Goal: Obtain resource: Obtain resource

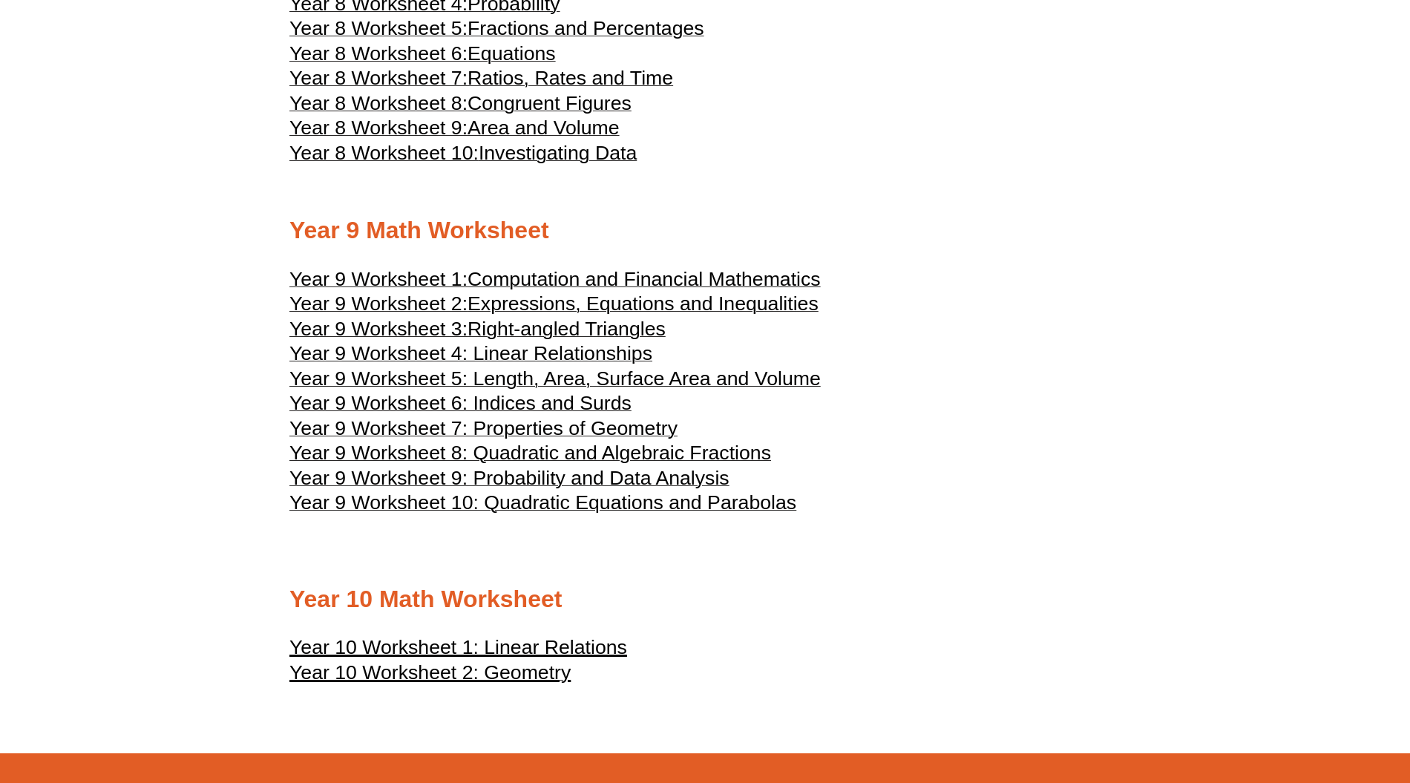
drag, startPoint x: 1226, startPoint y: 237, endPoint x: 1238, endPoint y: 223, distance: 17.9
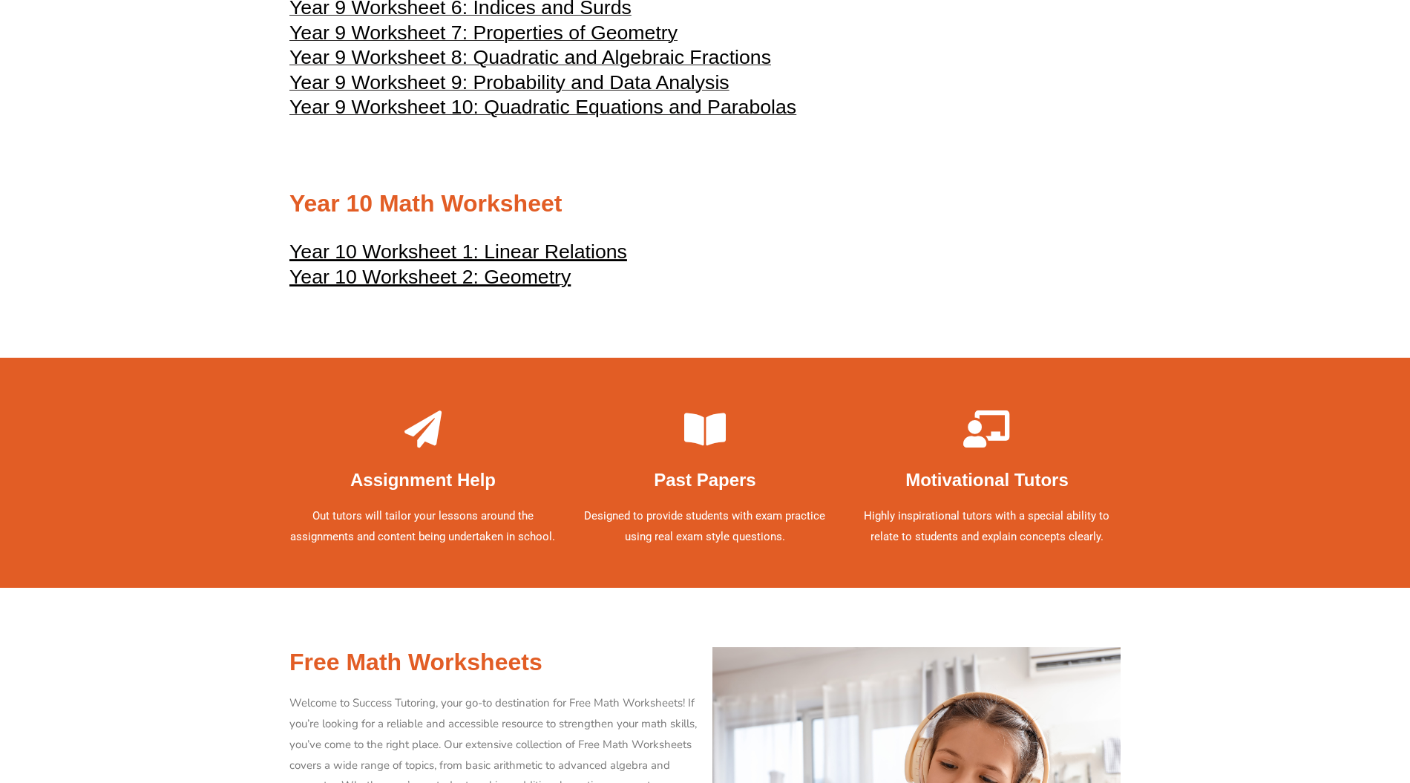
scroll to position [4549, 0]
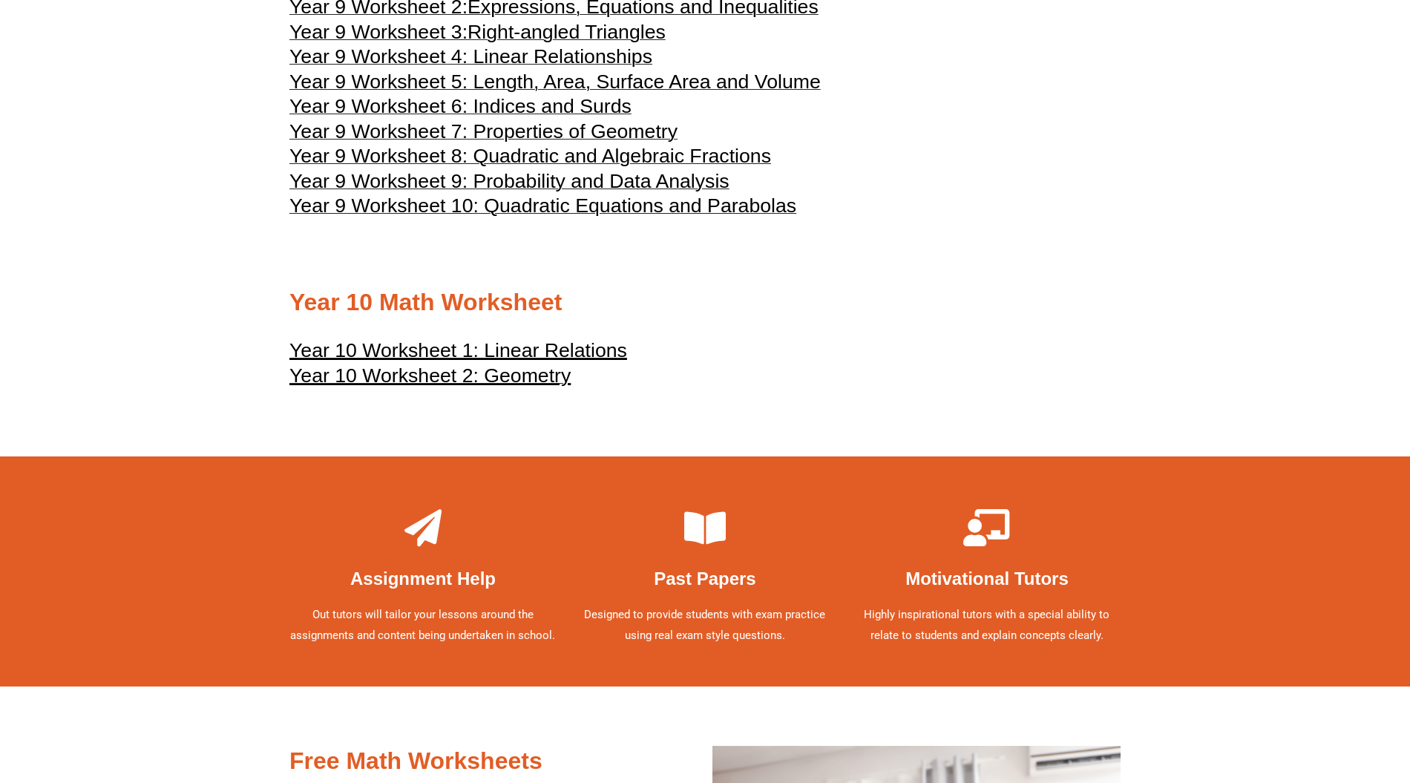
click at [548, 361] on u "Year 10 Worksheet 1: Linear Relations" at bounding box center [458, 350] width 338 height 22
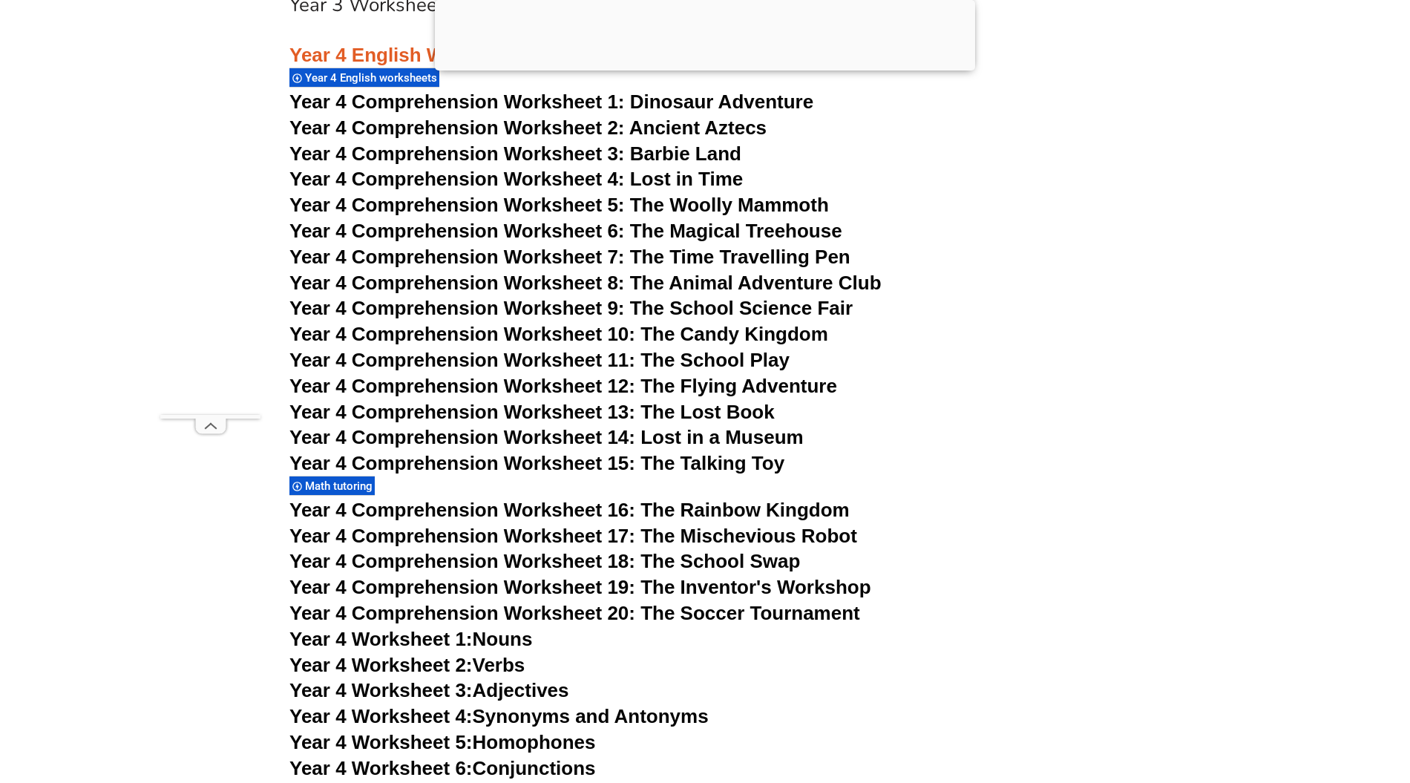
scroll to position [5442, 0]
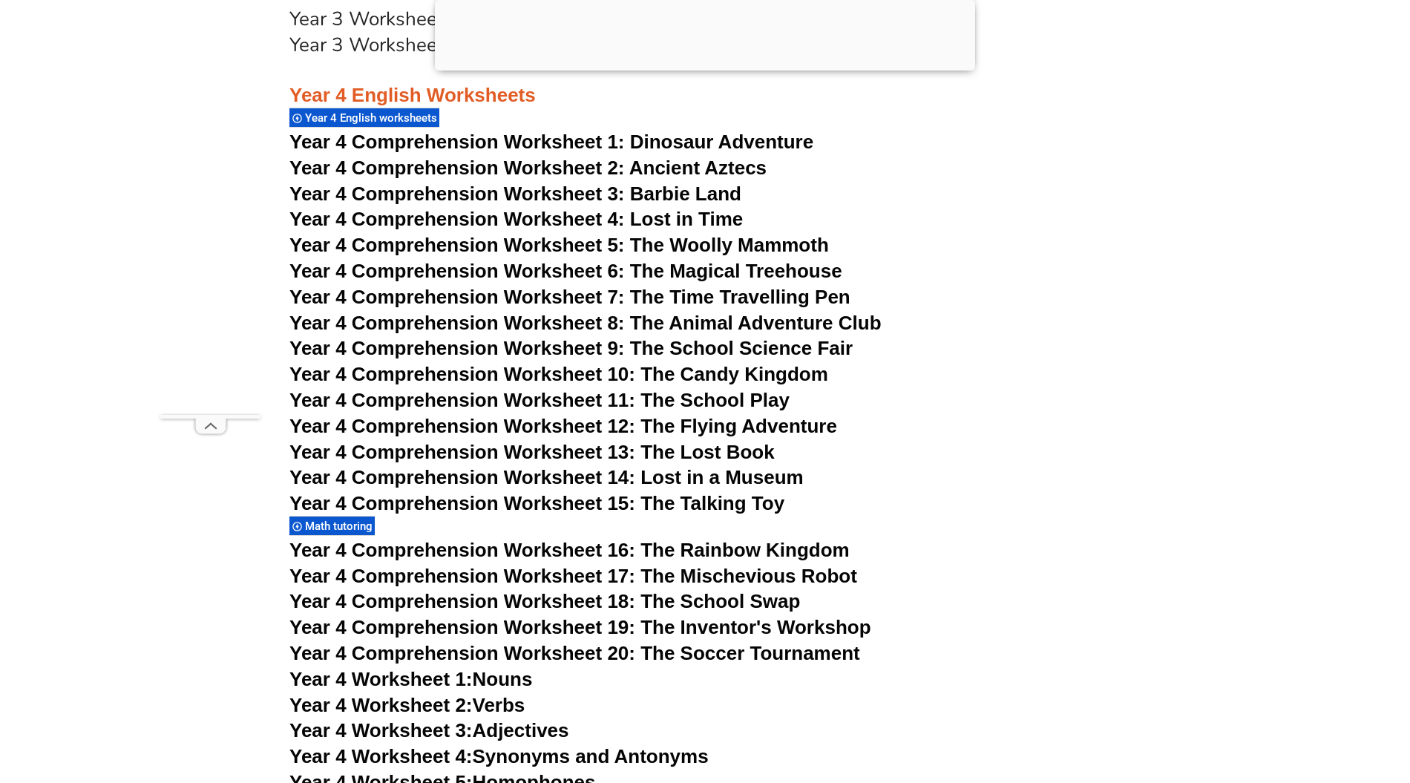
click at [594, 545] on span "Year 4 Comprehension Worksheet 16: The Rainbow Kingdom" at bounding box center [569, 550] width 560 height 22
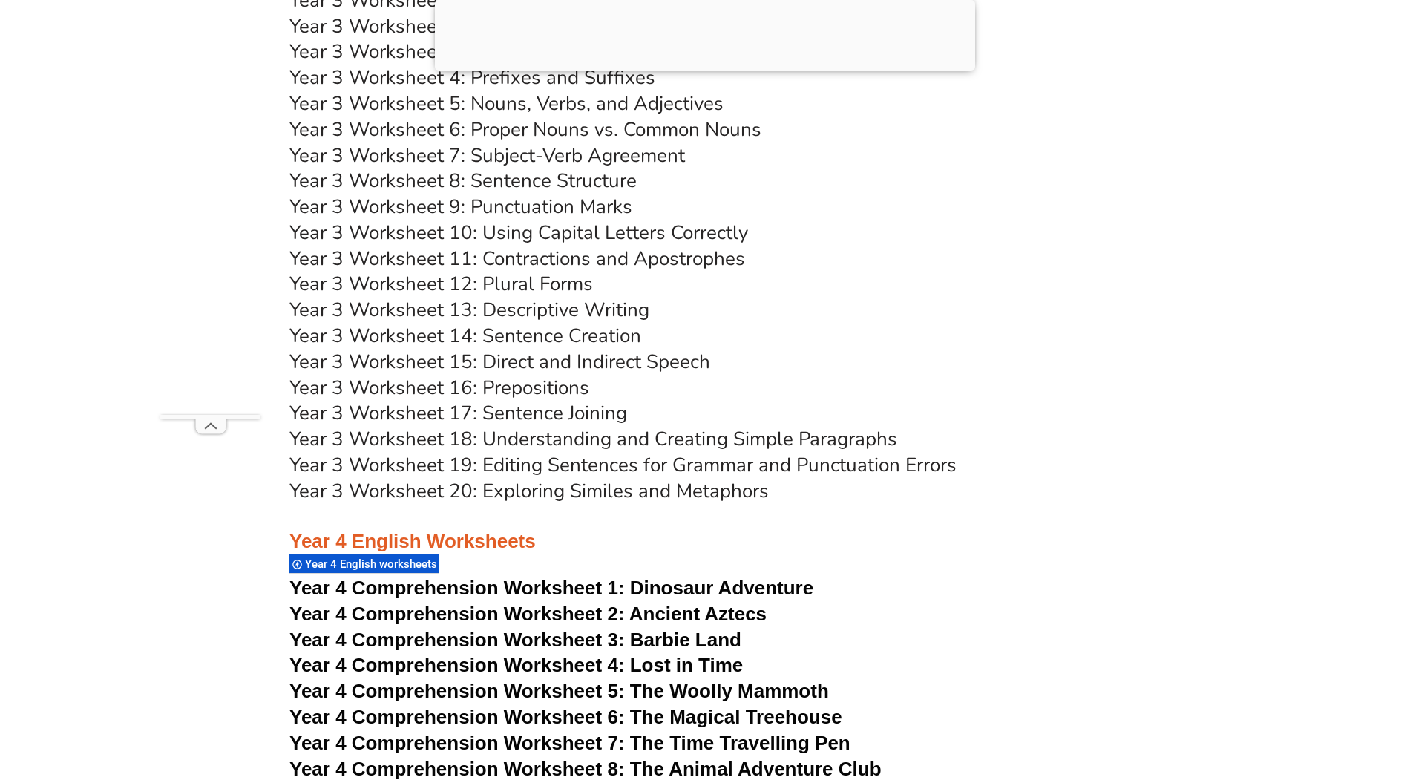
scroll to position [4749, 0]
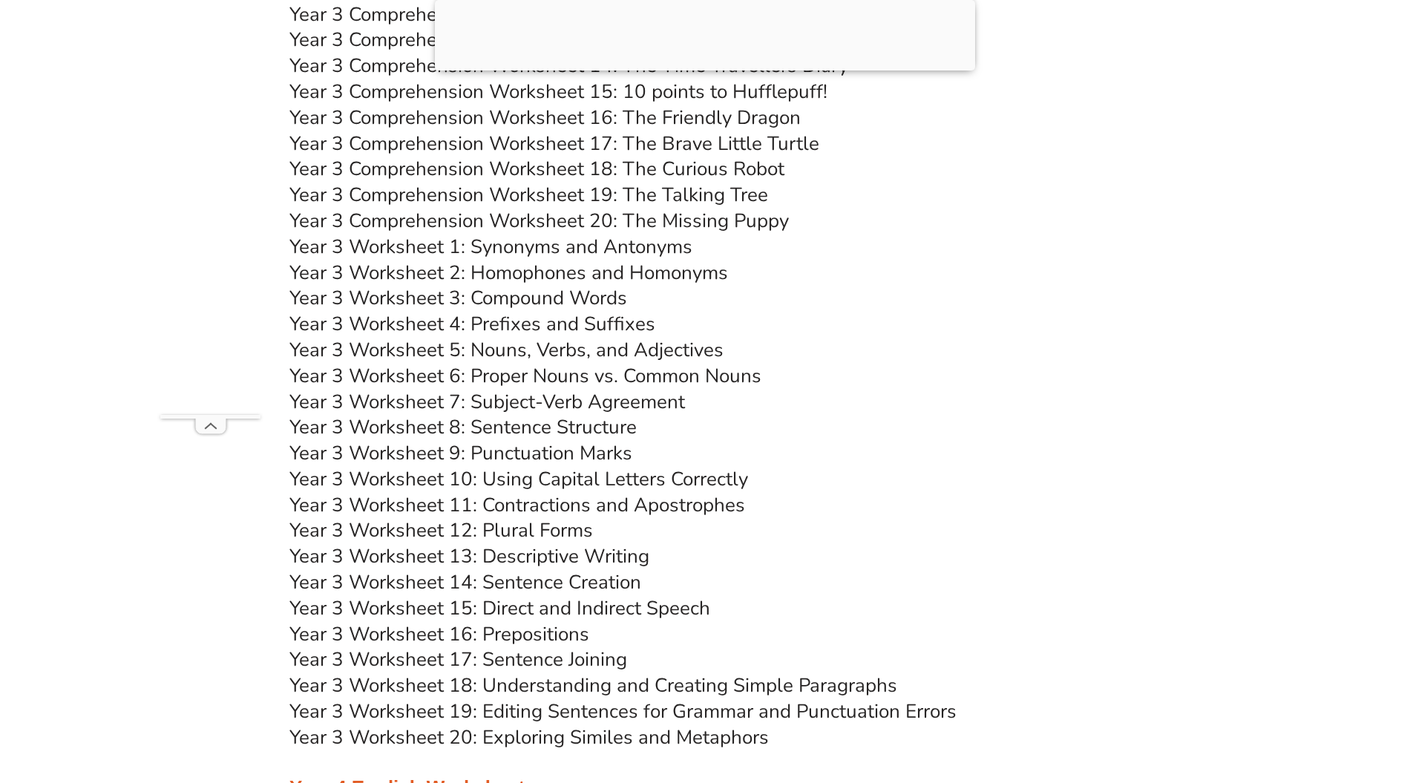
click at [568, 741] on link "Year 3 Worksheet 20: Exploring Similes and Metaphors" at bounding box center [528, 737] width 479 height 26
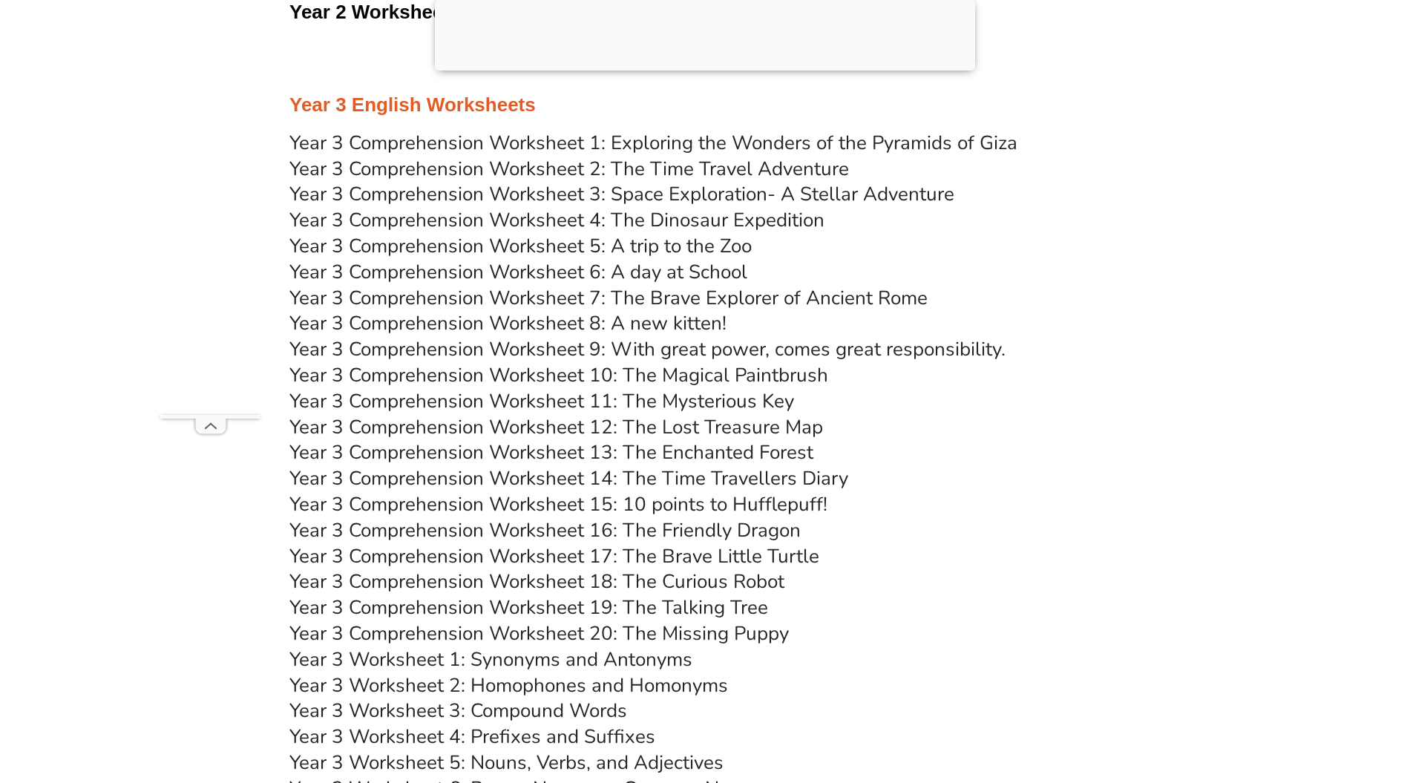
scroll to position [4254, 0]
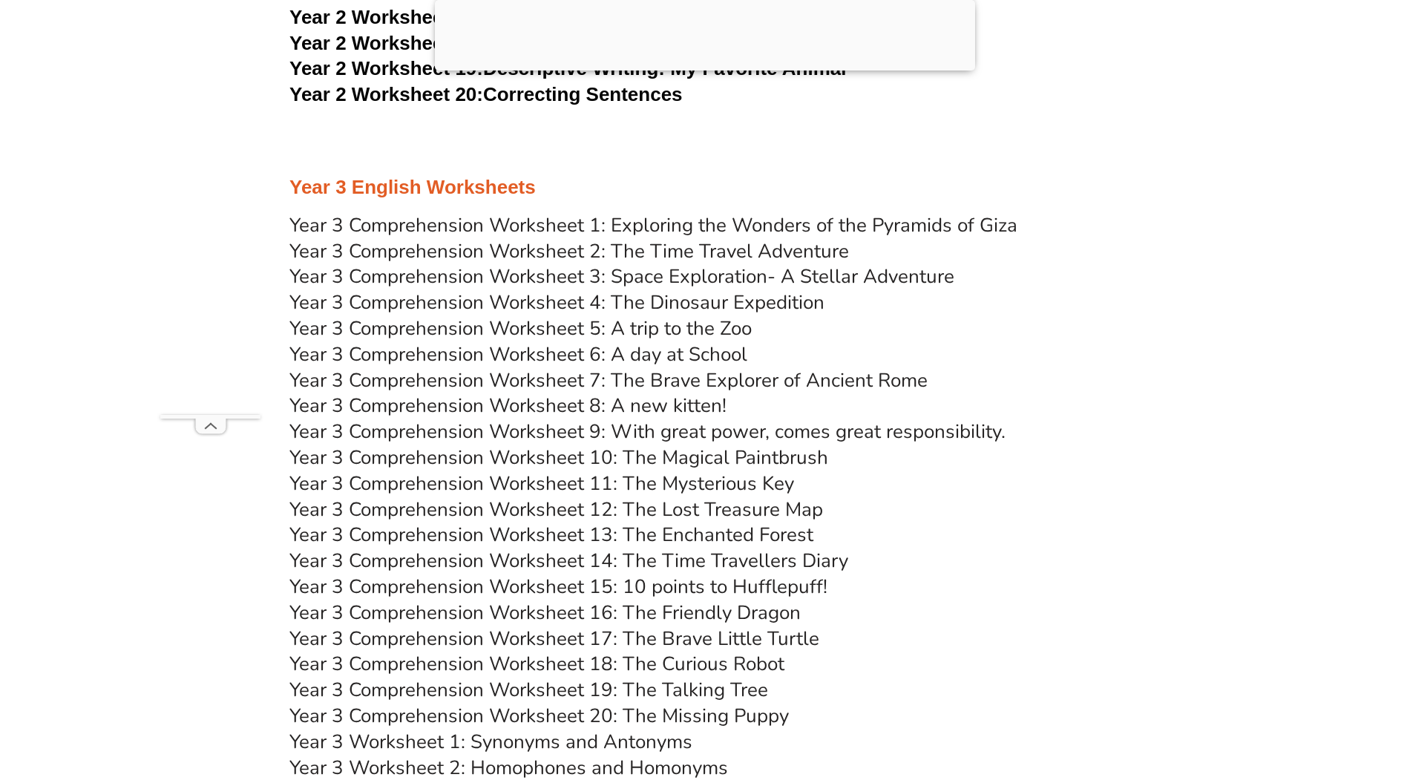
drag, startPoint x: 724, startPoint y: 352, endPoint x: 837, endPoint y: 155, distance: 227.1
click at [839, 151] on div at bounding box center [704, 155] width 831 height 37
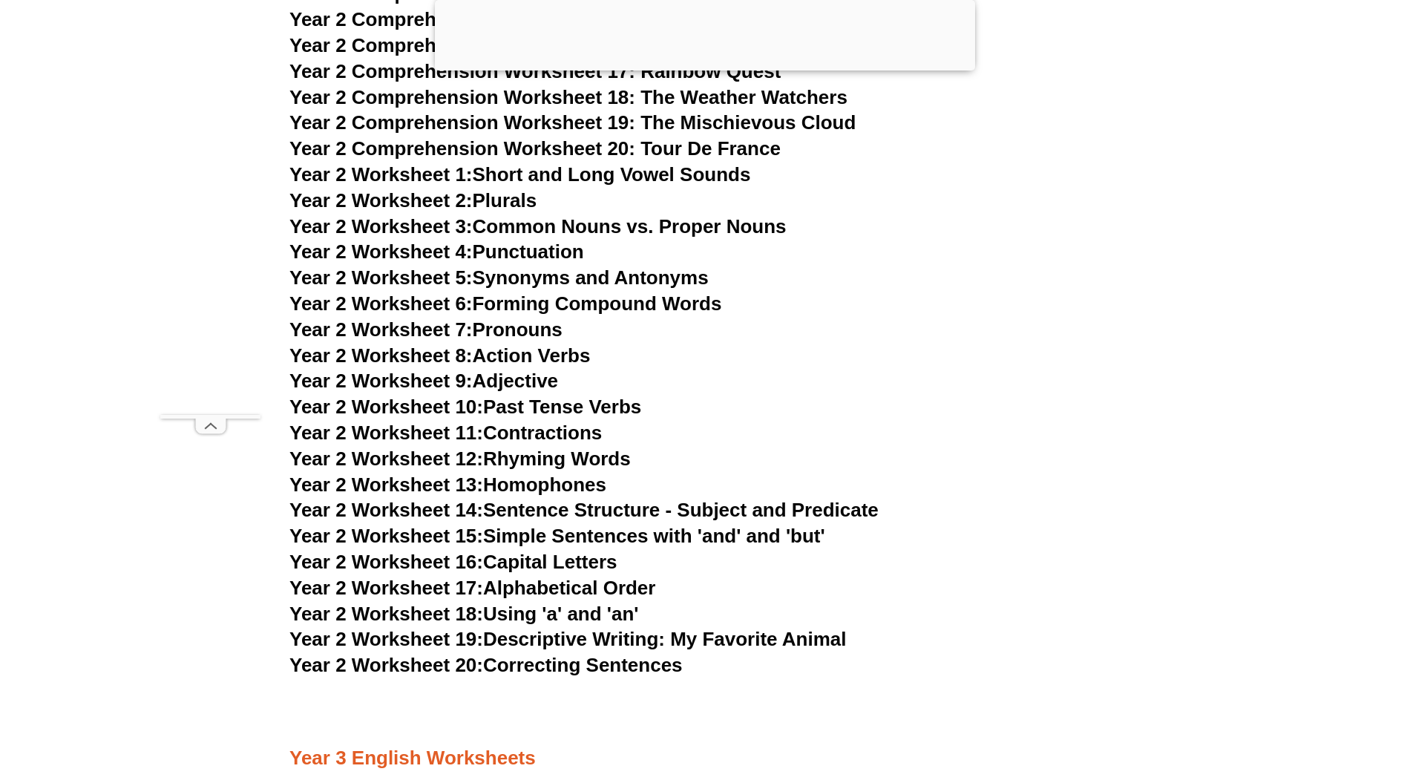
scroll to position [3661, 0]
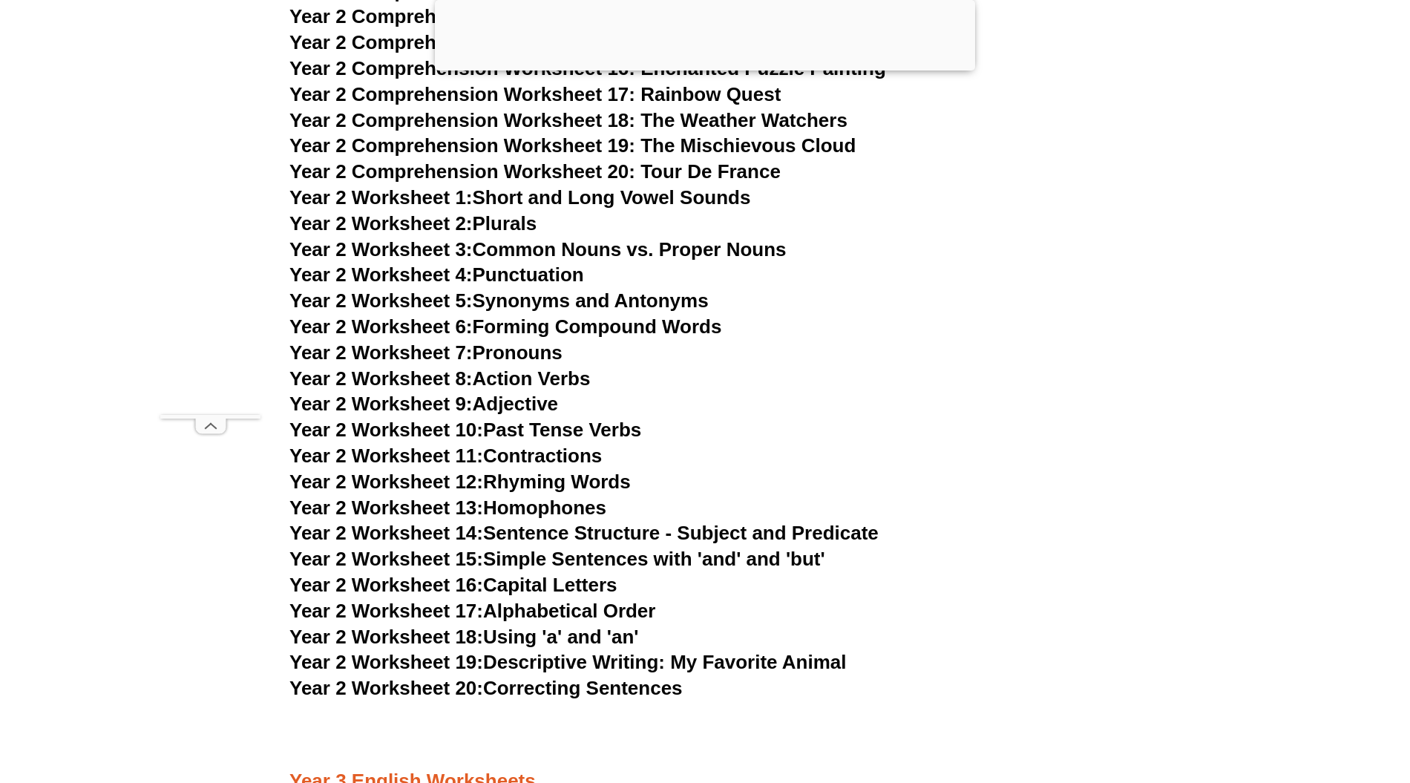
click at [652, 684] on link "Year 2 Worksheet 20: Correcting Sentences" at bounding box center [485, 688] width 393 height 22
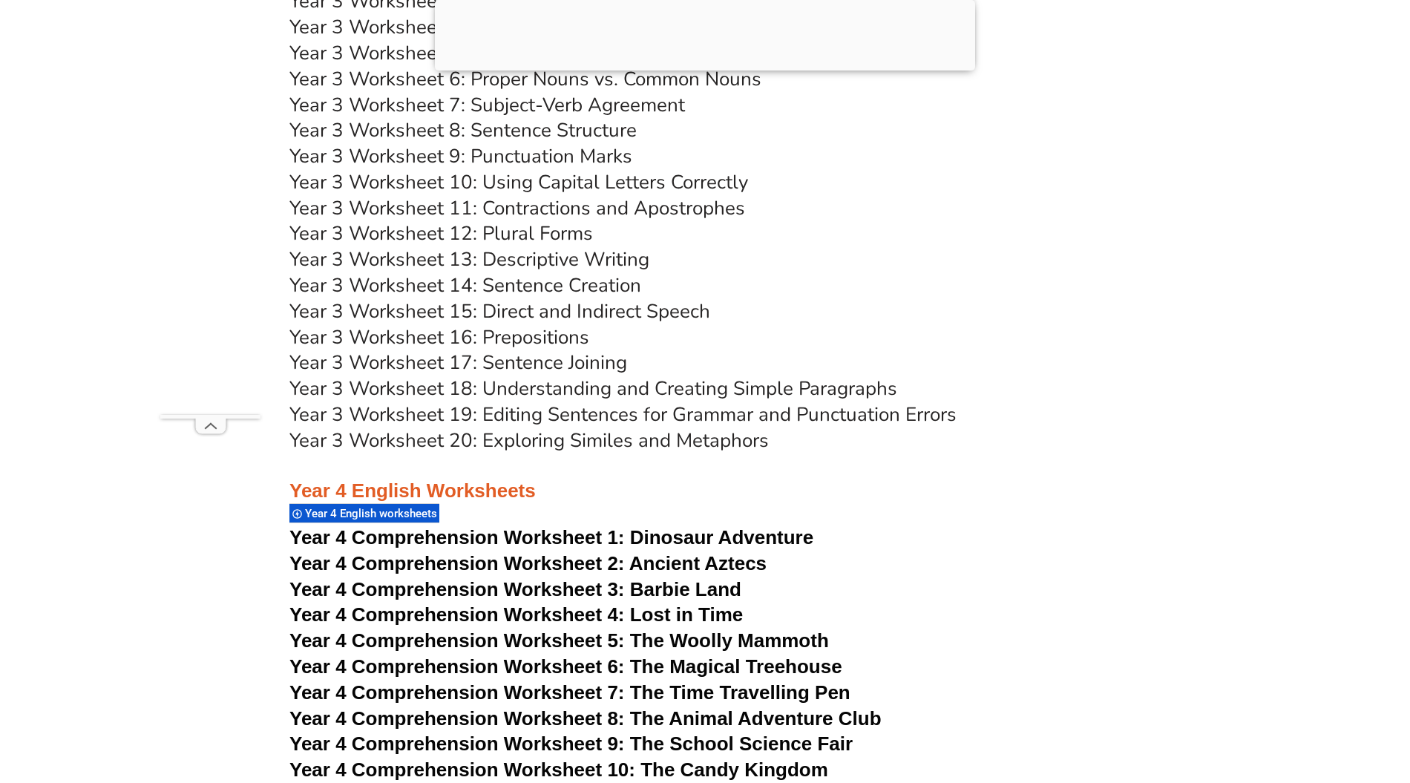
scroll to position [5541, 0]
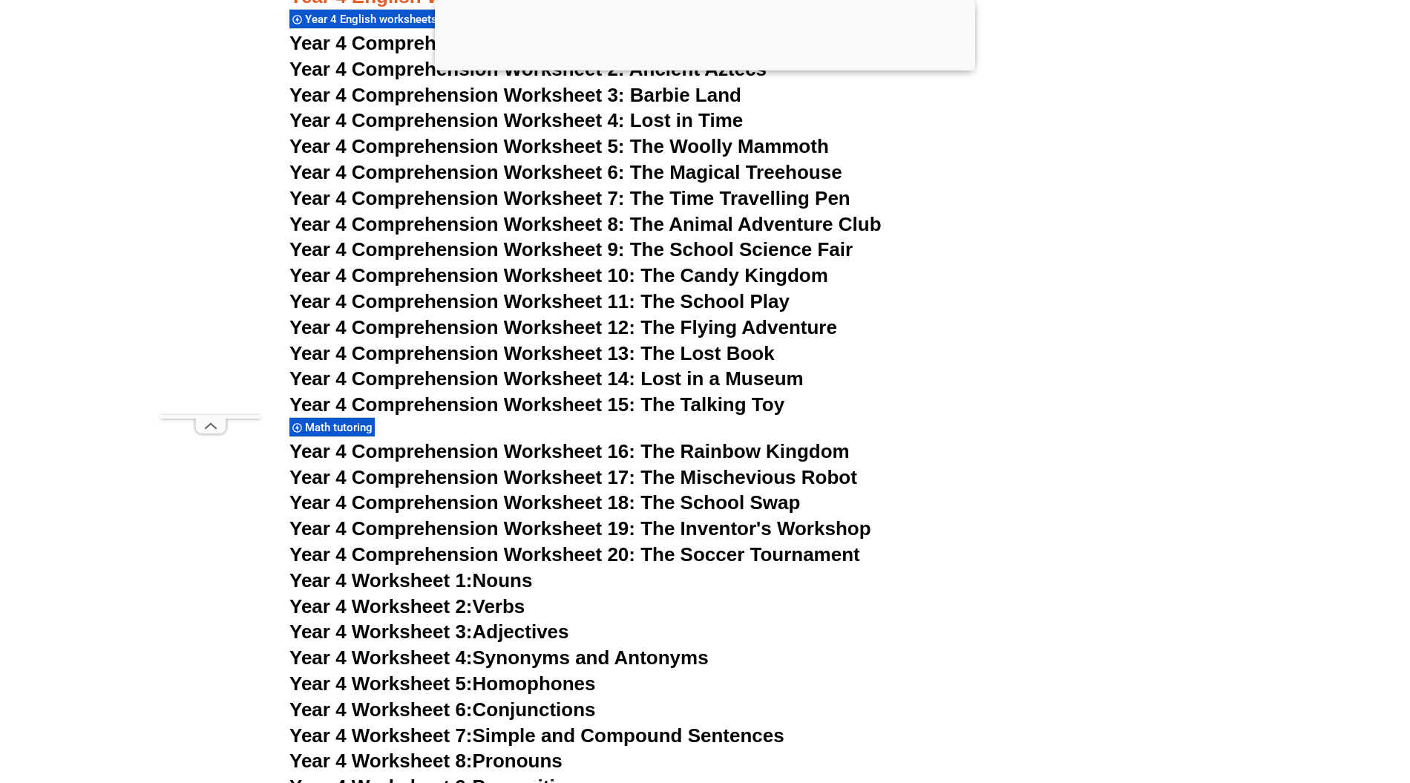
click at [459, 220] on span "Year 4 Comprehension Worksheet 8: The Animal Adventure Club" at bounding box center [585, 224] width 592 height 22
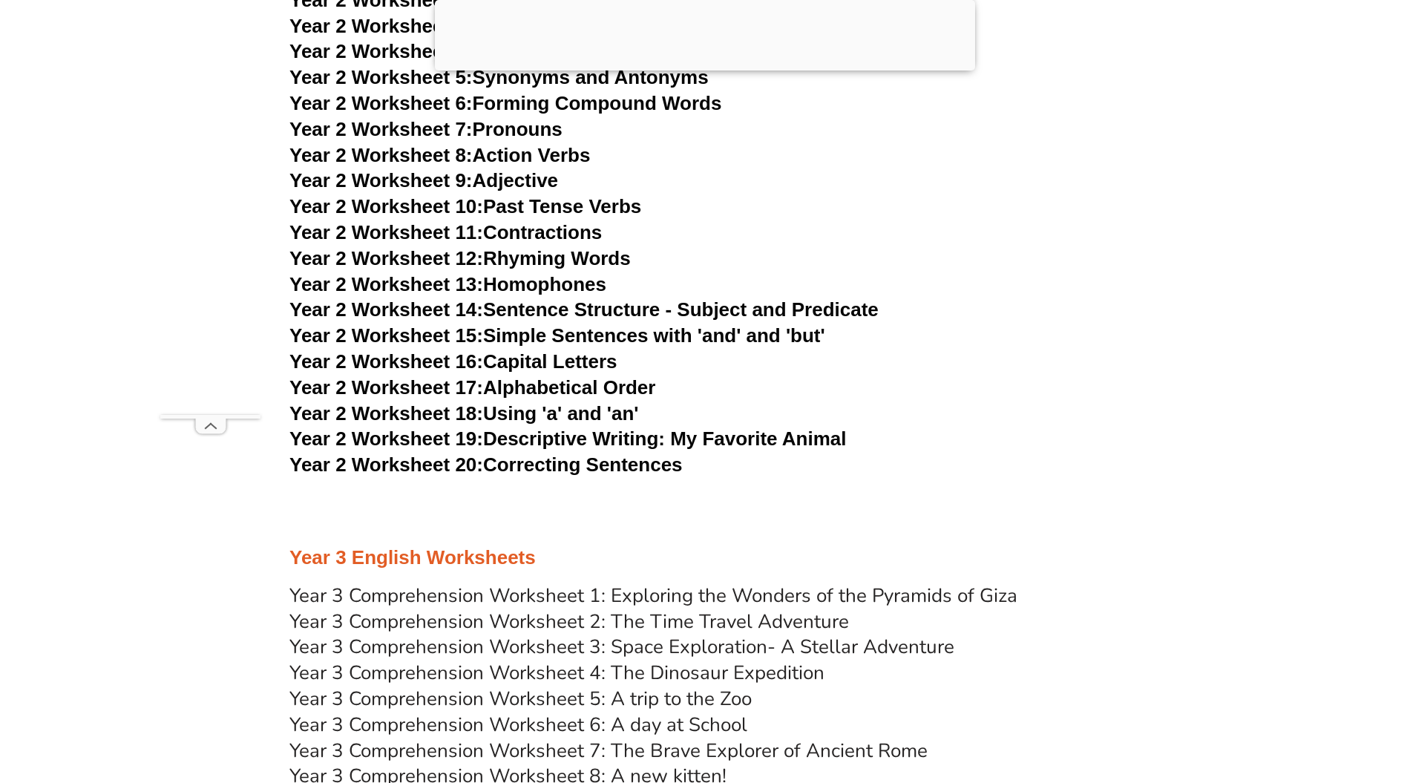
scroll to position [3859, 0]
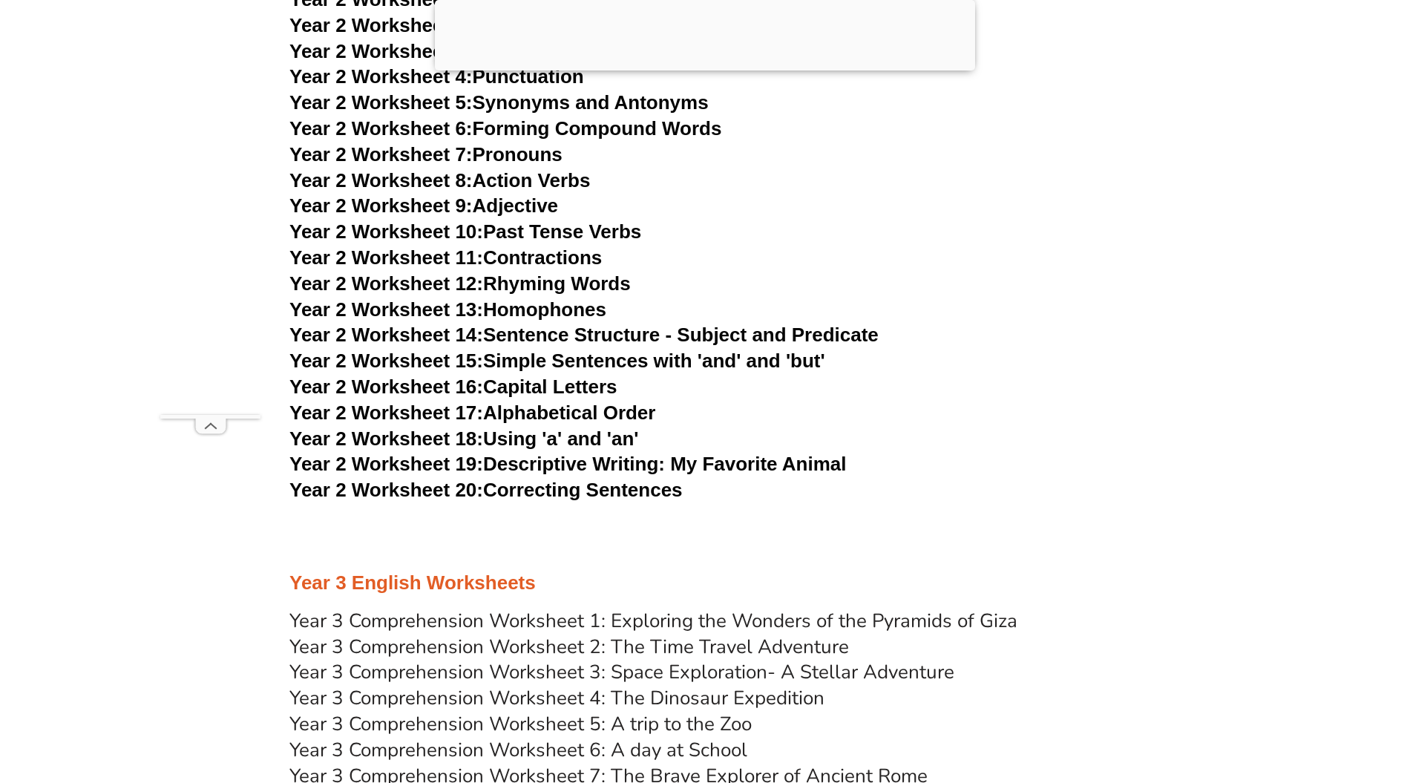
click at [579, 491] on link "Year 2 Worksheet 20: Correcting Sentences" at bounding box center [485, 490] width 393 height 22
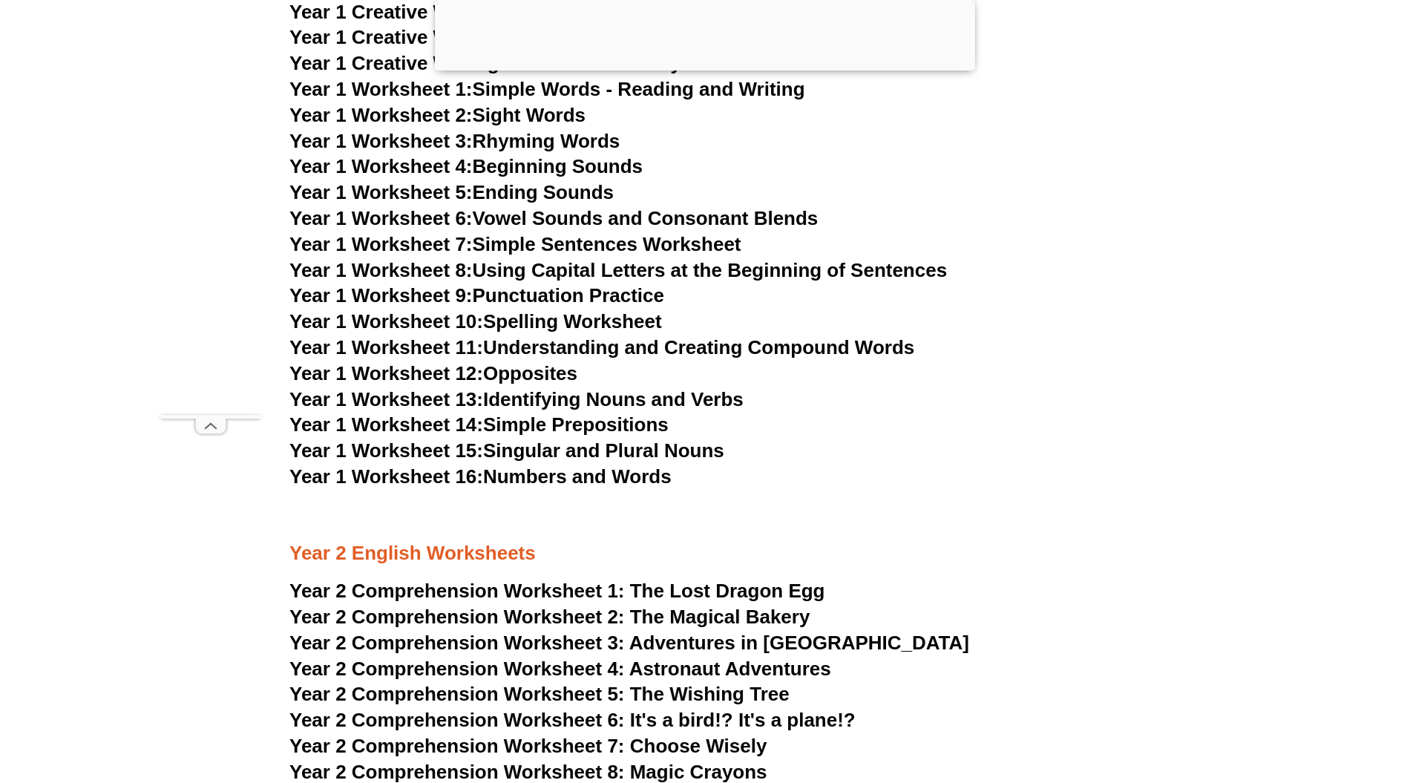
scroll to position [2672, 0]
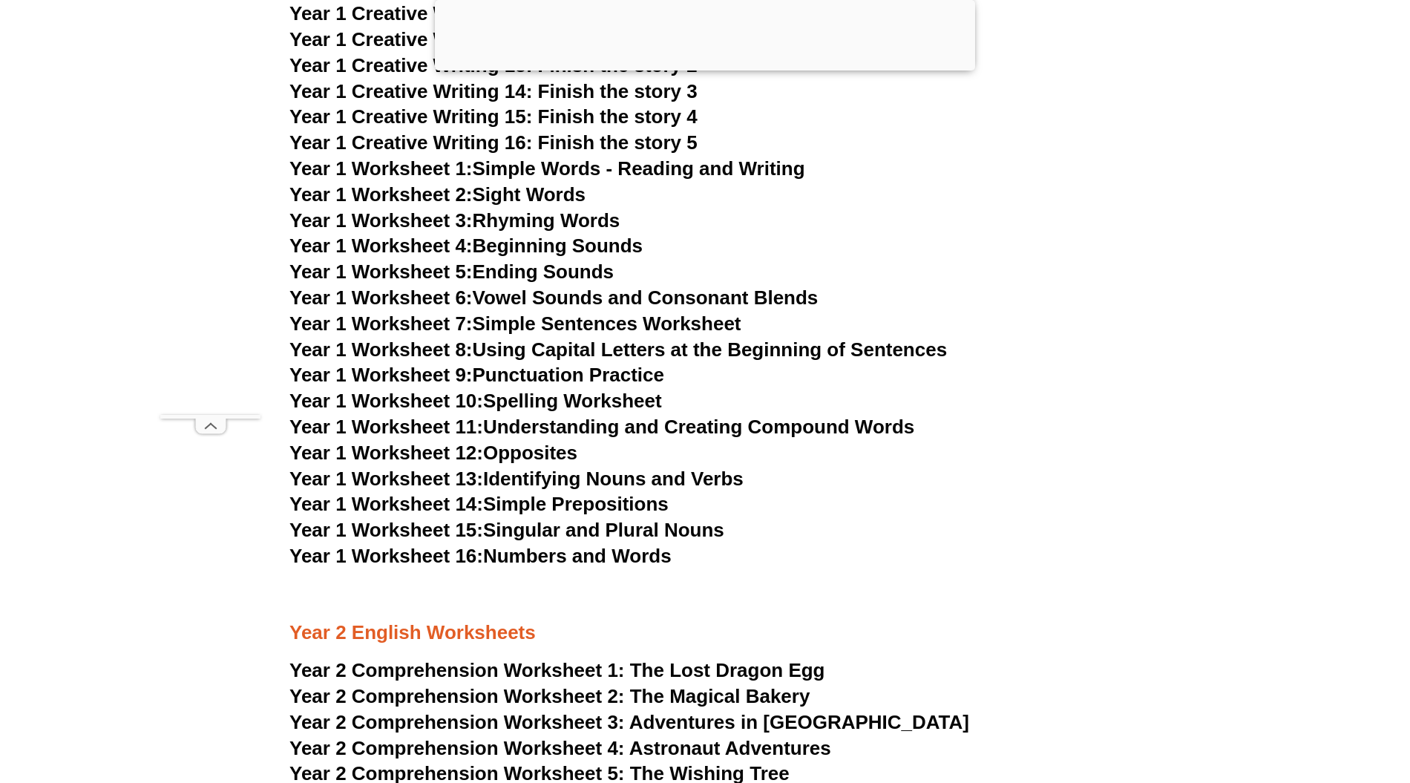
click at [669, 292] on link "Year 1 Worksheet 6: Vowel Sounds and Consonant Blends" at bounding box center [553, 297] width 528 height 22
click at [1089, 203] on h3 "Year 1 Worksheet 2: Sight Words" at bounding box center [704, 195] width 831 height 25
